Goal: Task Accomplishment & Management: Manage account settings

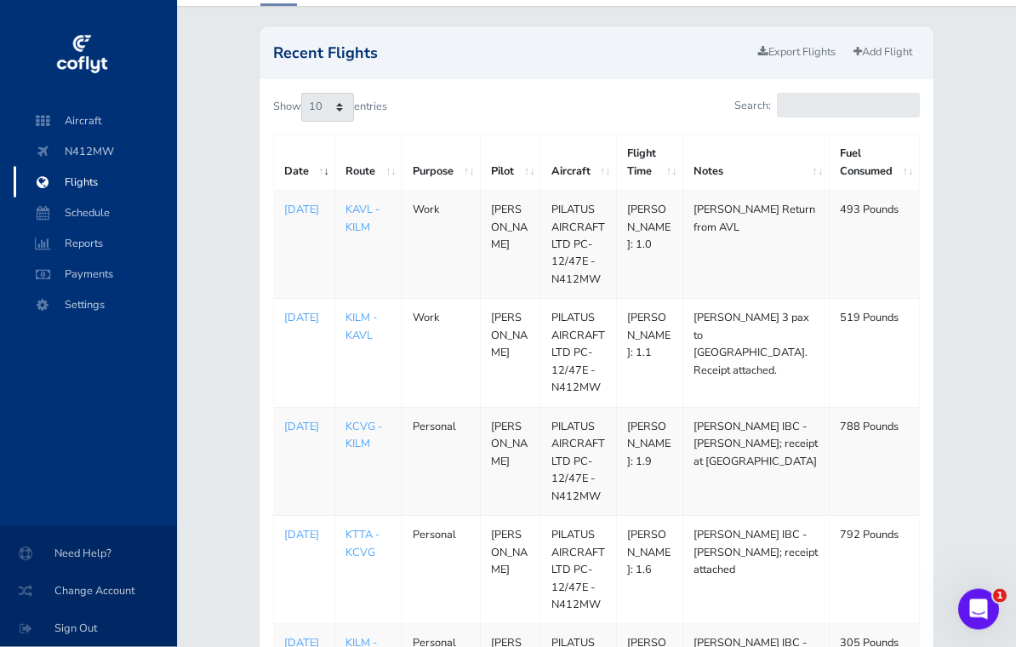
scroll to position [91, 0]
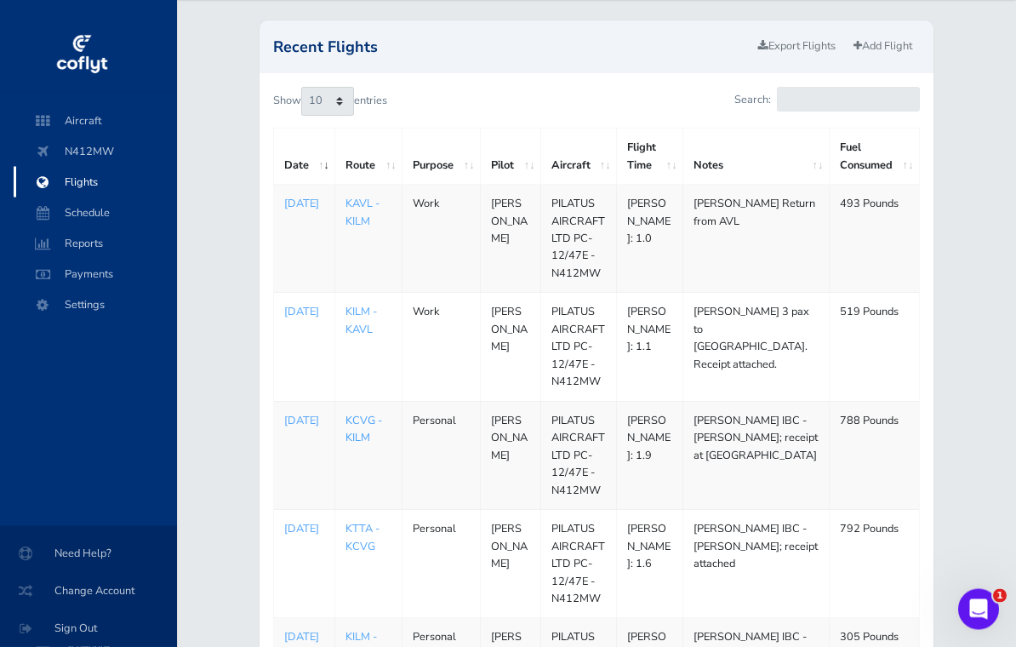
click at [357, 424] on link "KCVG - KILM" at bounding box center [364, 430] width 37 height 32
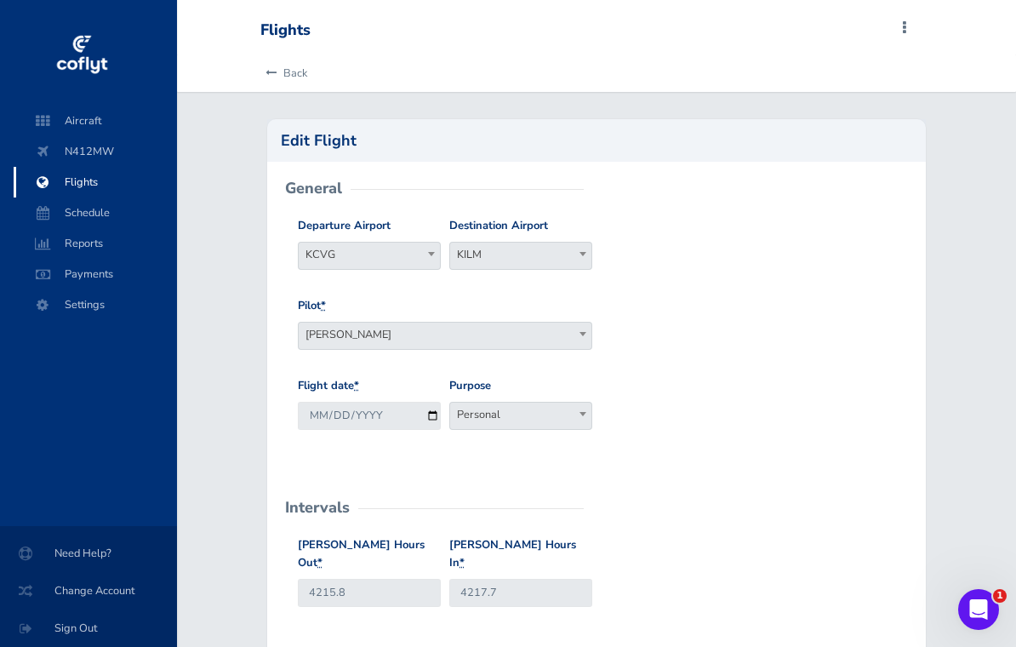
click at [426, 255] on span at bounding box center [431, 254] width 17 height 22
click at [369, 257] on span "KCVG" at bounding box center [369, 255] width 141 height 24
click at [352, 264] on span "KCVG" at bounding box center [369, 255] width 141 height 24
type input "cvg"
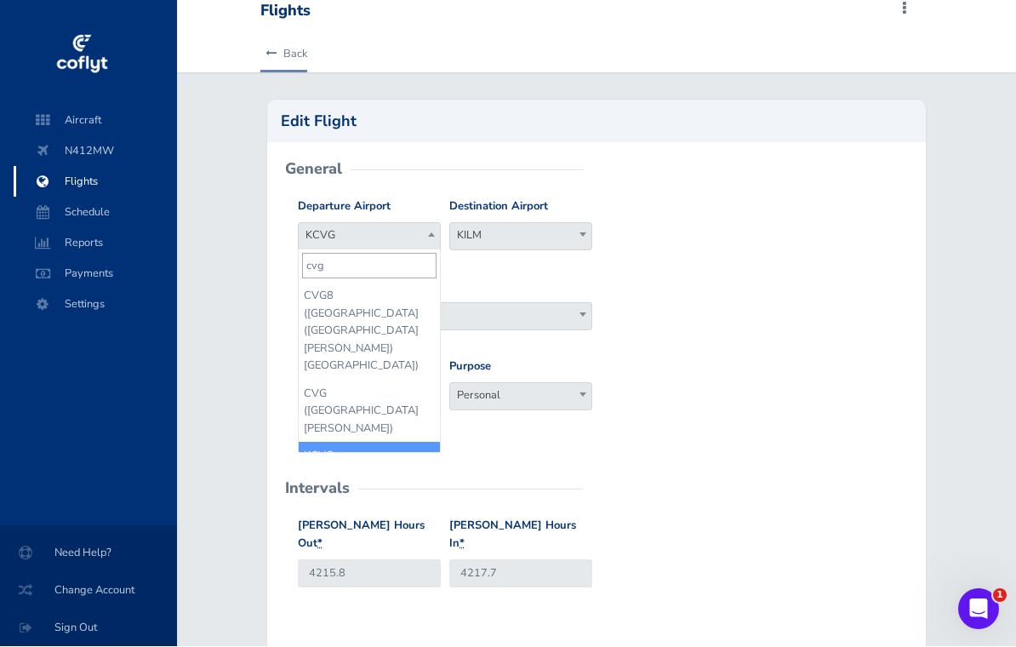
scroll to position [20, 0]
click at [282, 60] on link "Back" at bounding box center [283, 53] width 47 height 37
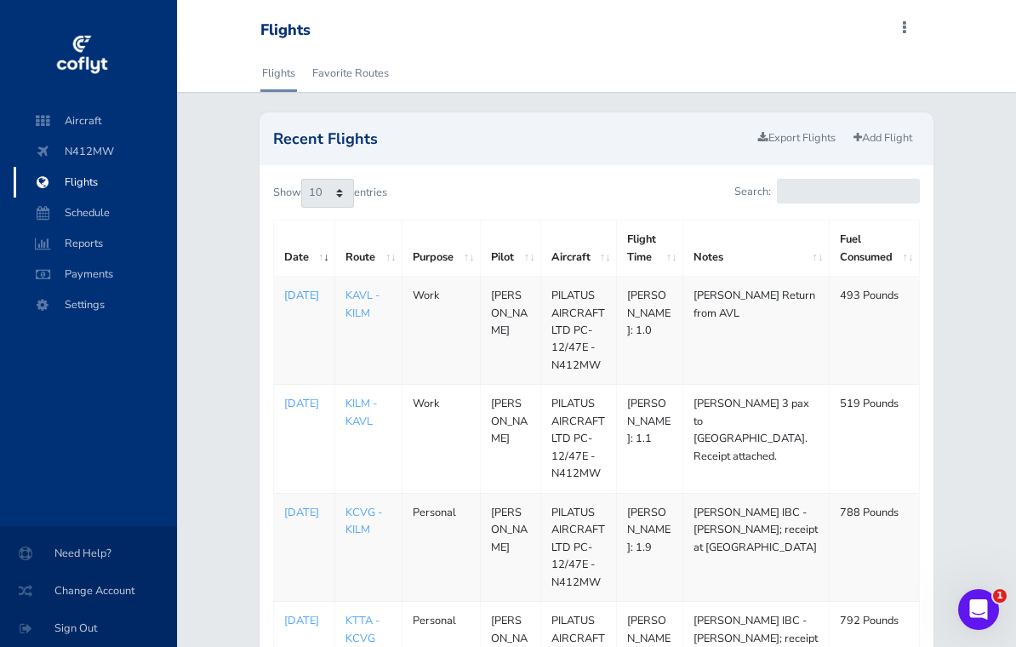
click at [296, 303] on p "[DATE]" at bounding box center [304, 295] width 40 height 17
